Goal: Information Seeking & Learning: Learn about a topic

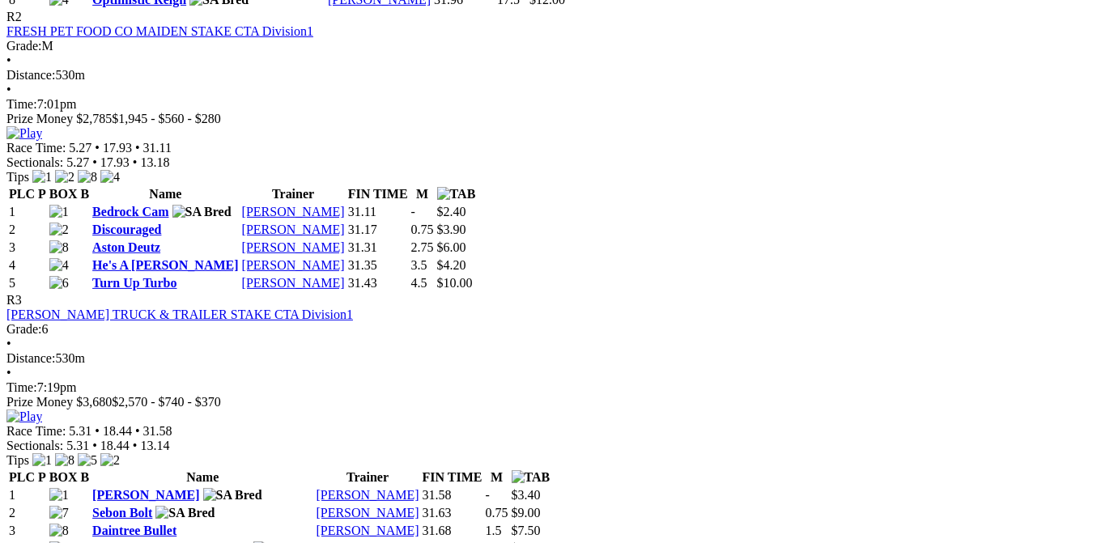
scroll to position [1385, 0]
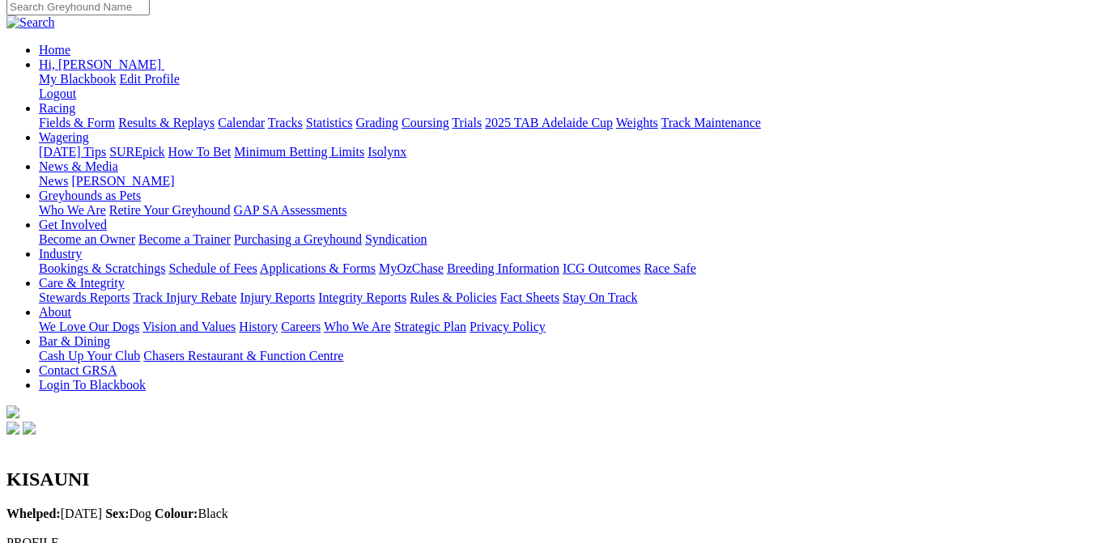
scroll to position [81, 0]
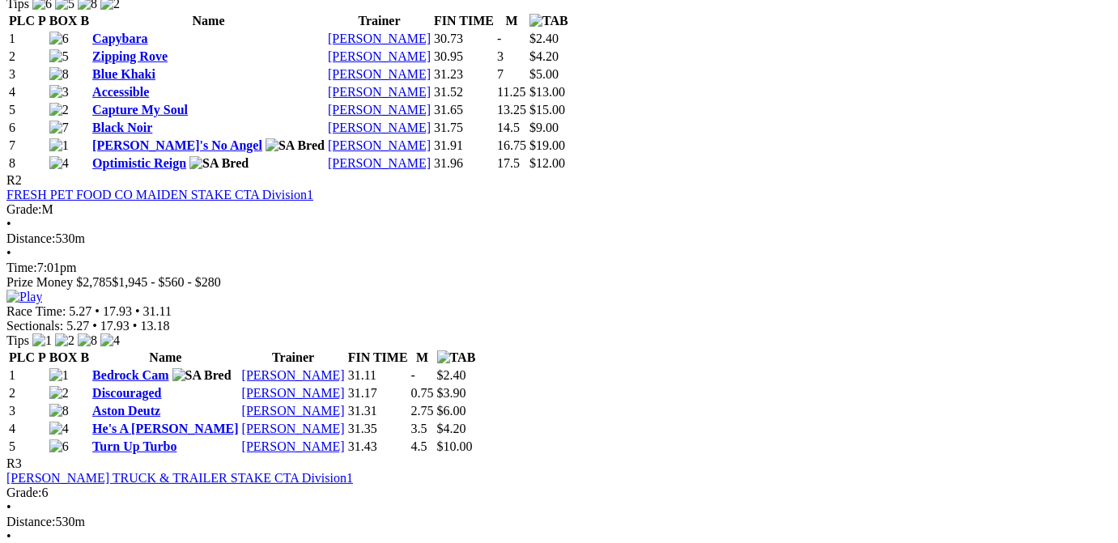
scroll to position [1385, 0]
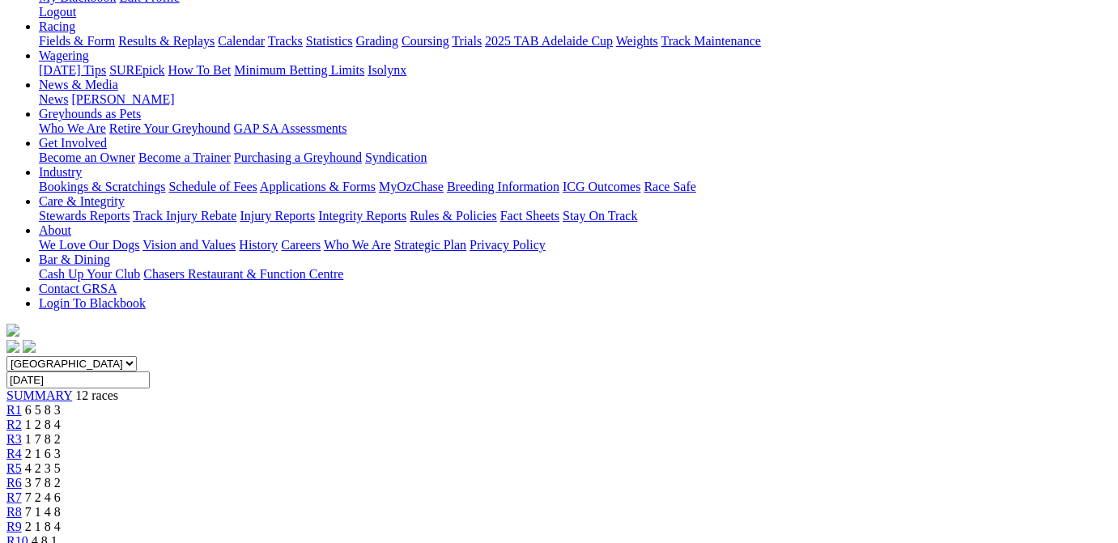
scroll to position [325, 0]
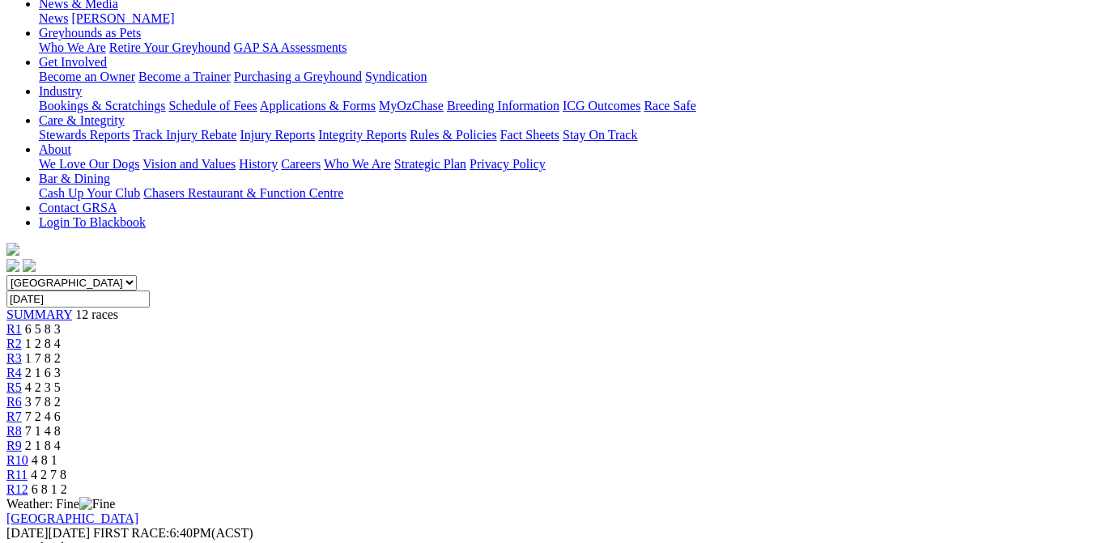
scroll to position [0, 0]
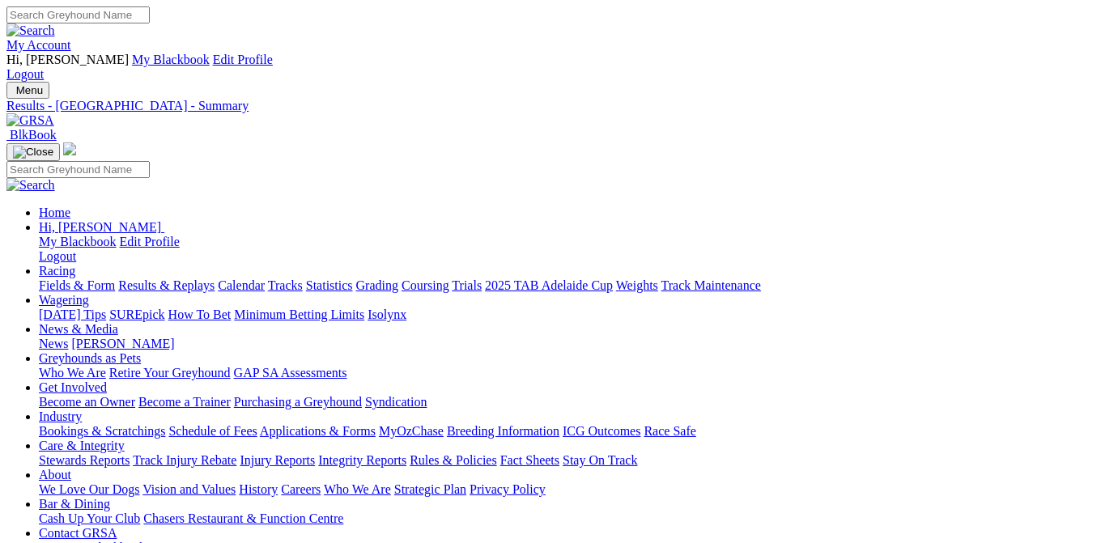
click at [265, 278] on link "Calendar" at bounding box center [241, 285] width 47 height 14
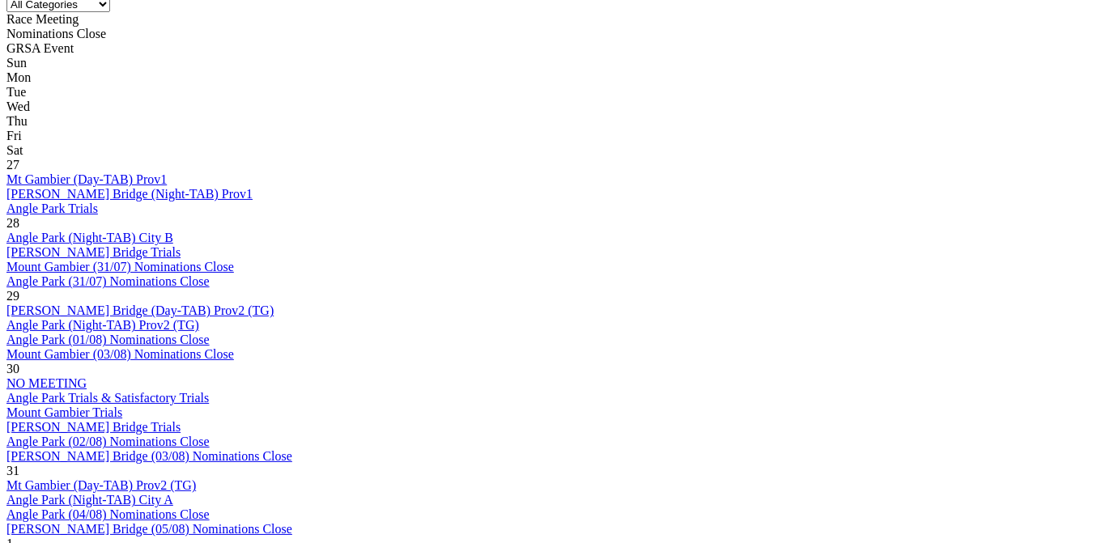
scroll to position [896, 0]
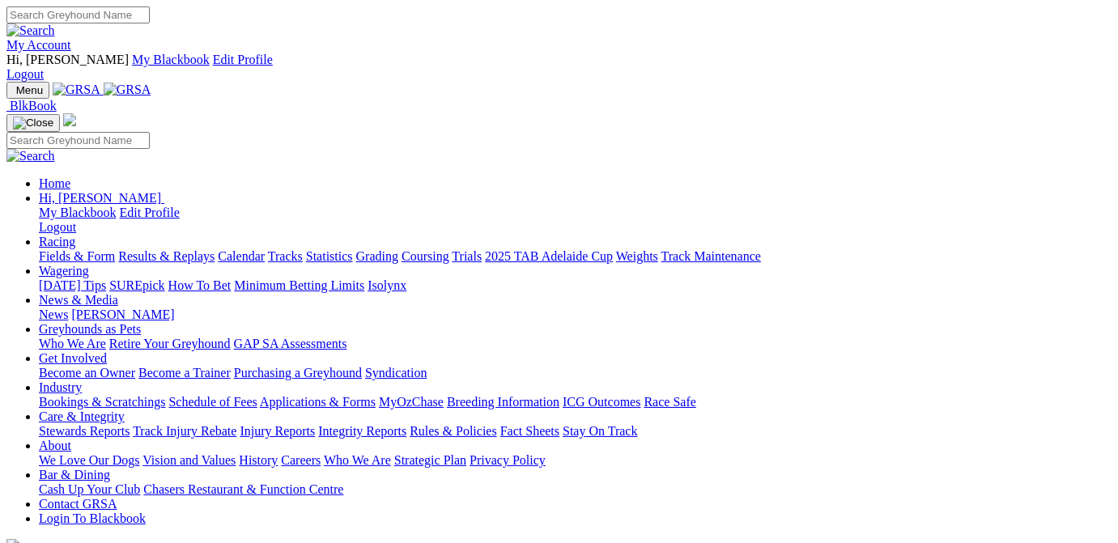
click at [214, 249] on link "Results & Replays" at bounding box center [166, 256] width 96 height 14
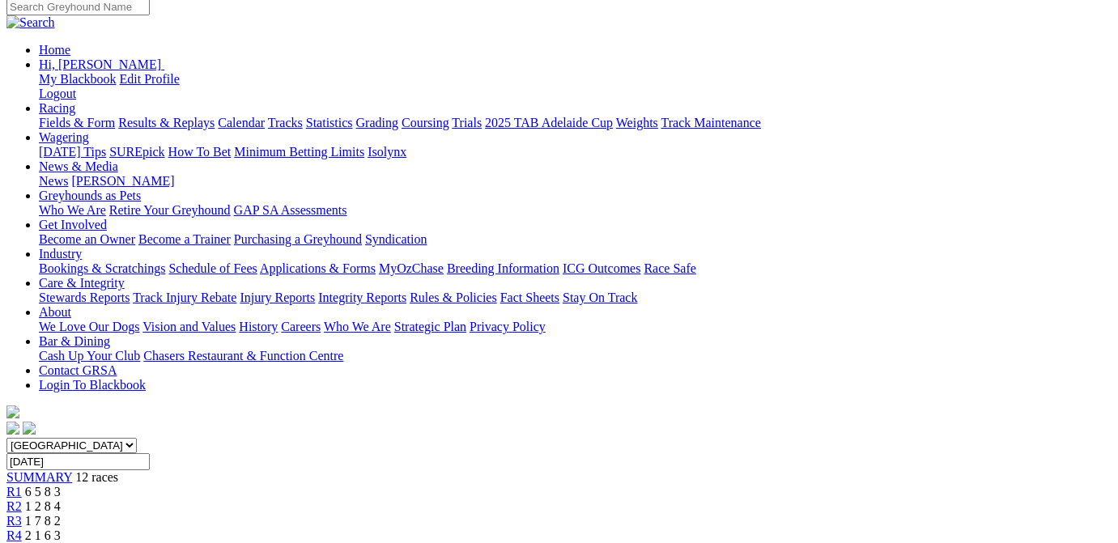
scroll to position [244, 0]
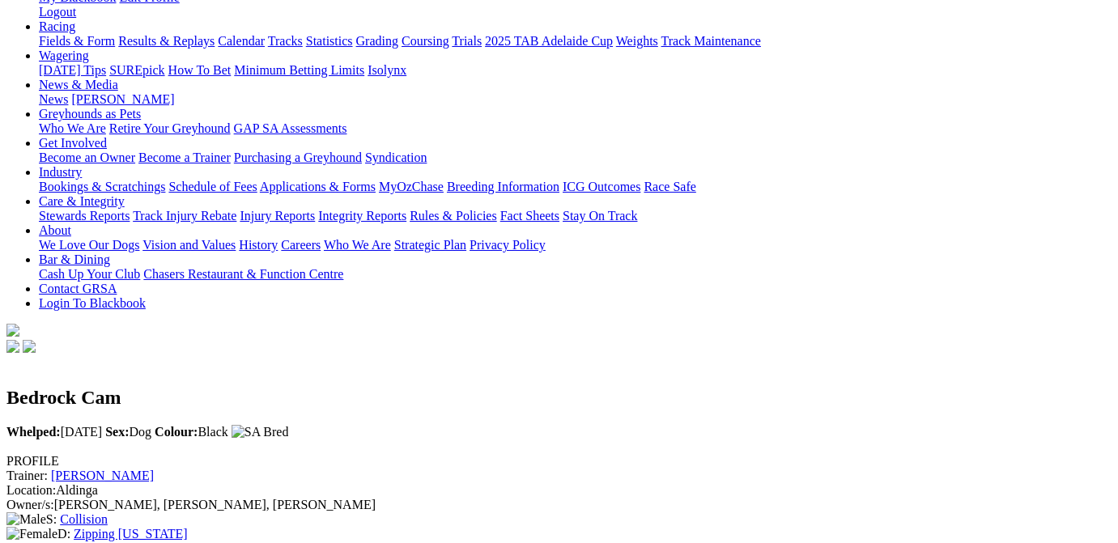
scroll to position [81, 0]
